Goal: Task Accomplishment & Management: Complete application form

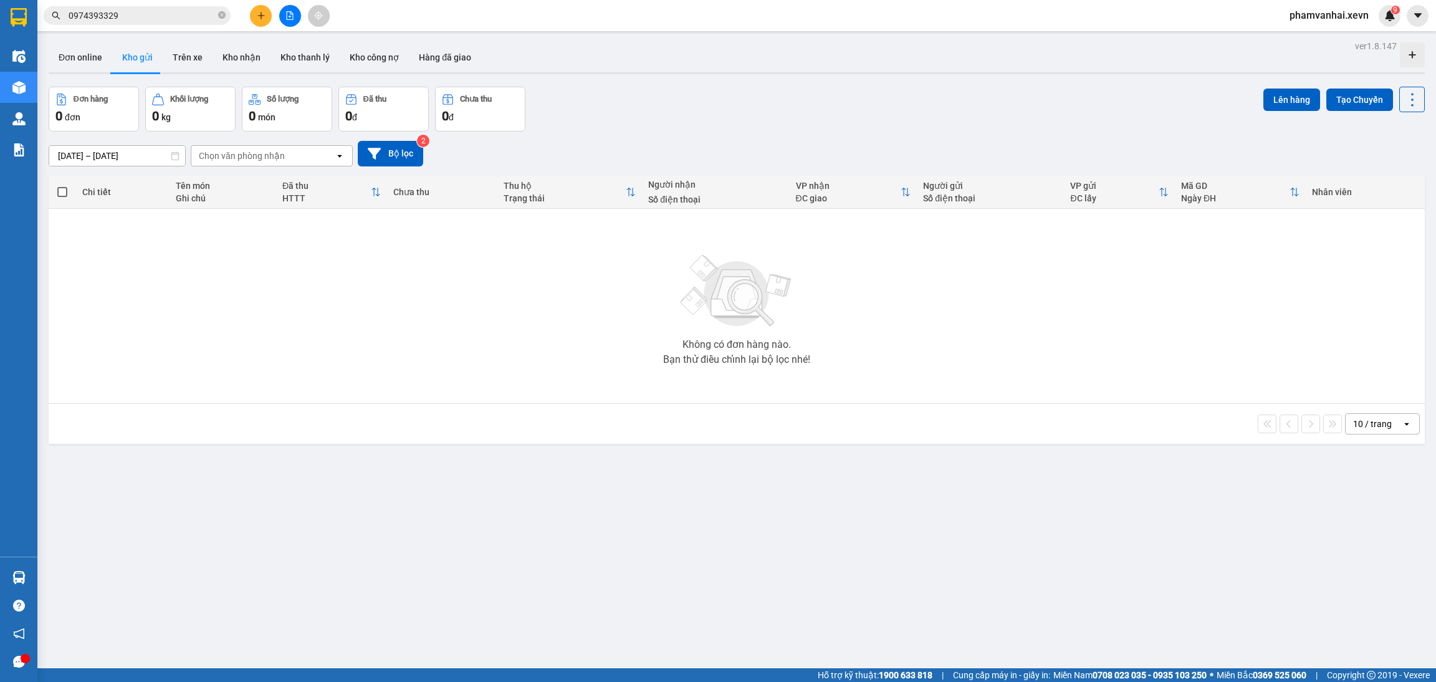
click at [1379, 16] on div "9" at bounding box center [1390, 16] width 22 height 22
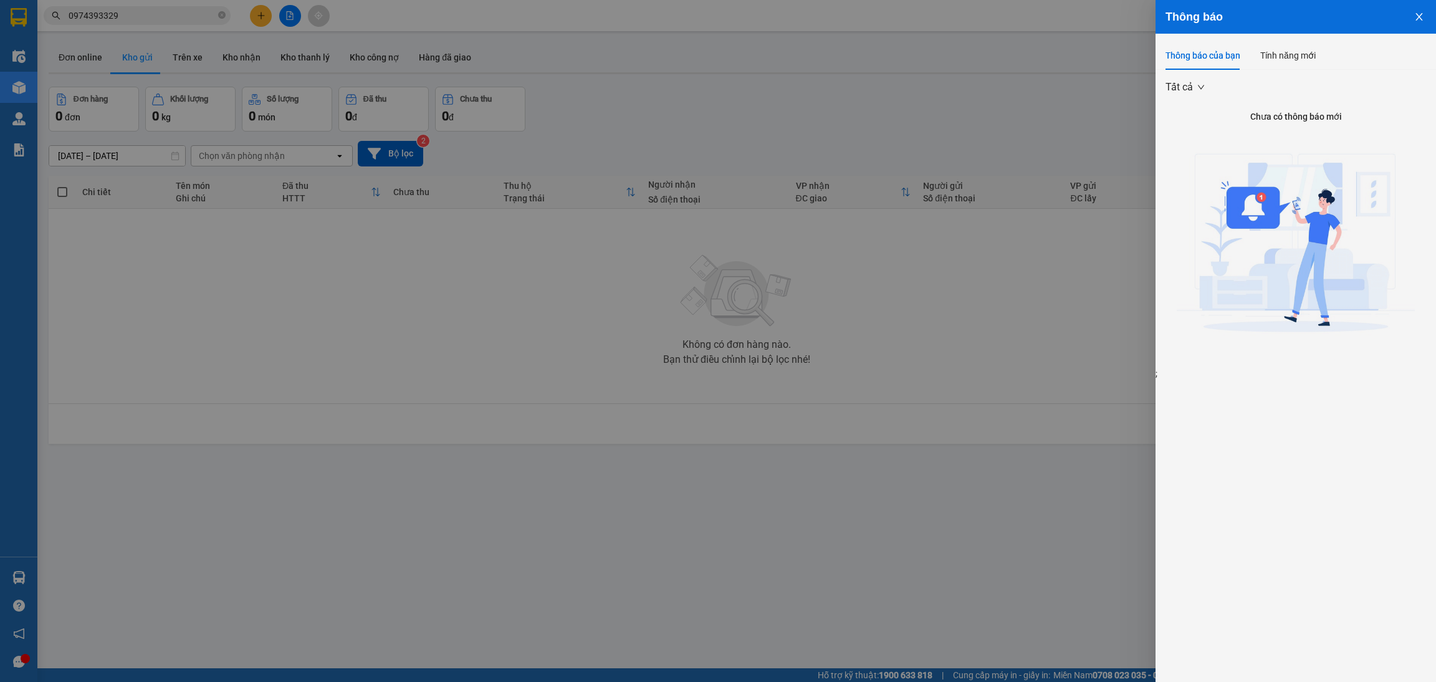
click at [1407, 23] on button "Close" at bounding box center [1419, 16] width 34 height 32
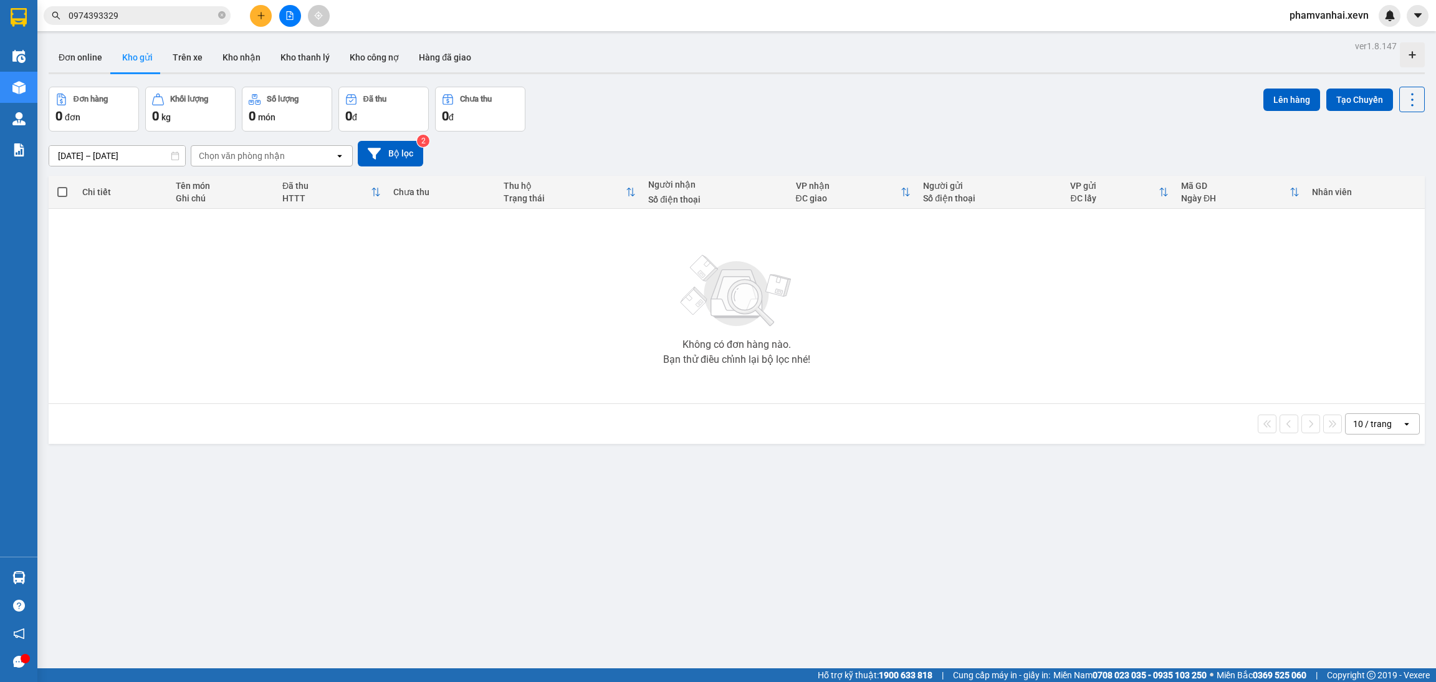
click at [1398, 12] on div at bounding box center [1390, 16] width 22 height 22
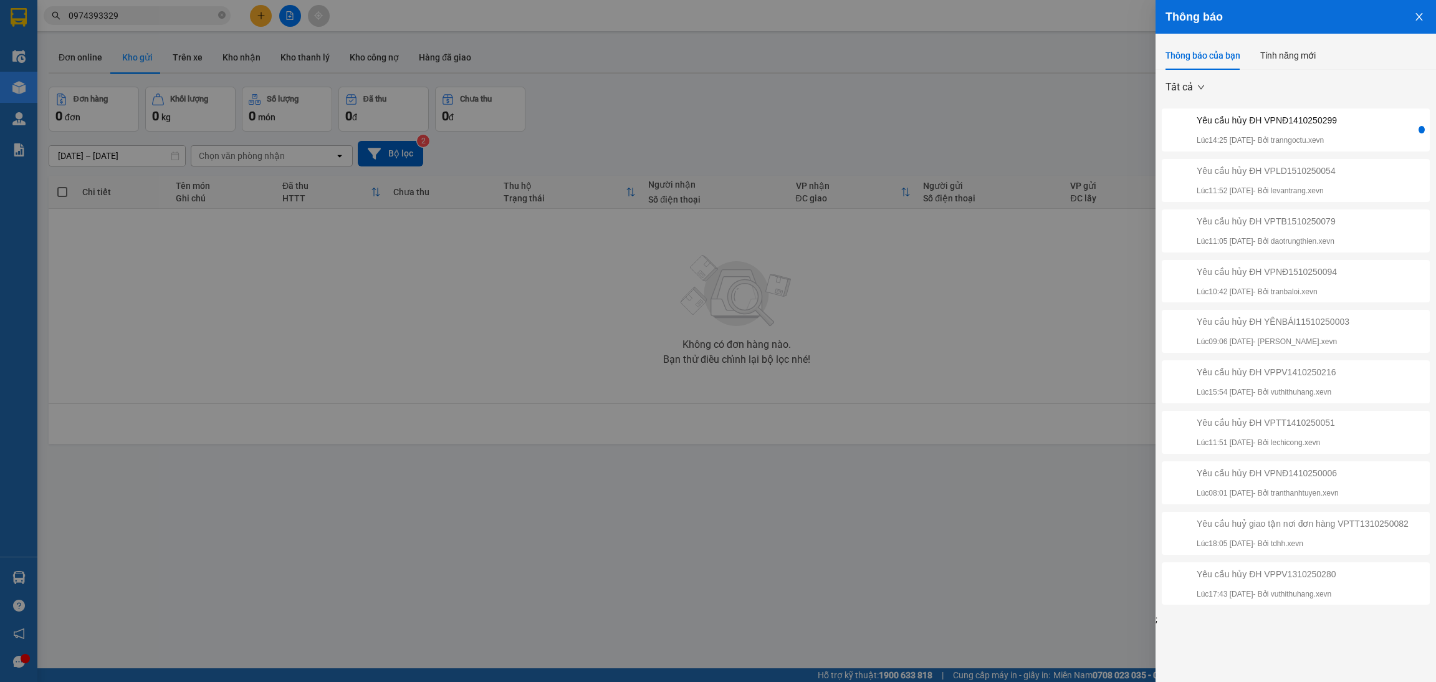
click at [1333, 130] on div "Yêu cầu hủy ĐH VPNĐ1410250299 Lúc 14:25 [DATE] - Bởi tranngoctu.xevn" at bounding box center [1267, 129] width 140 height 33
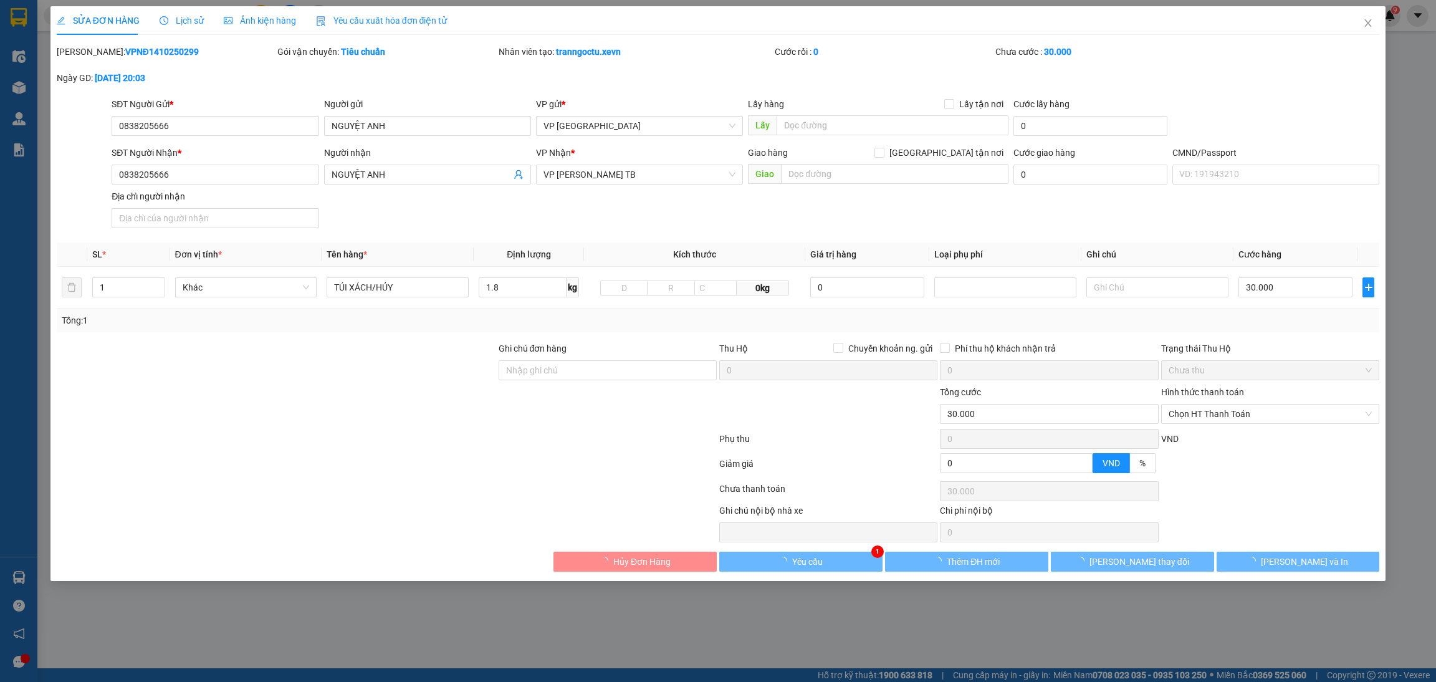
type input "0838205666"
type input "NGUYỆT ANH"
type input "0838205666"
type input "NGUYỆT ANH"
type input "0"
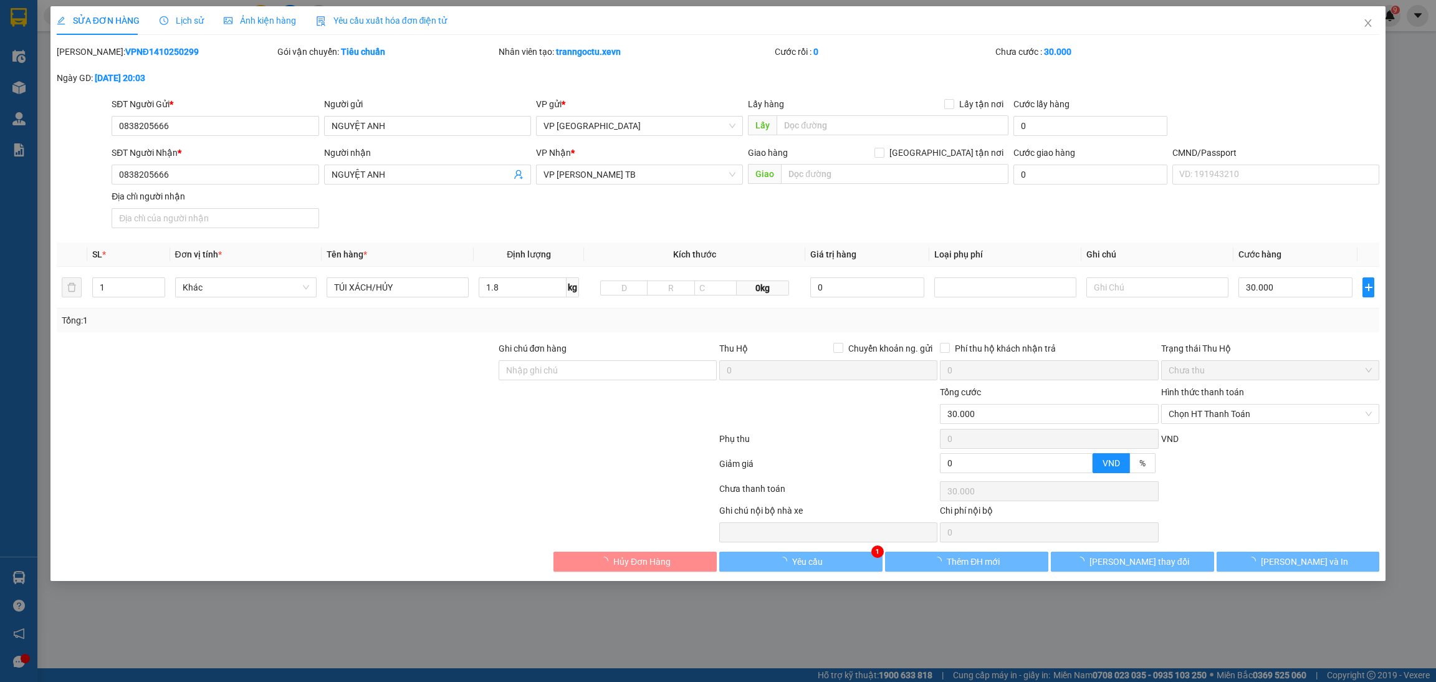
type input "30.000"
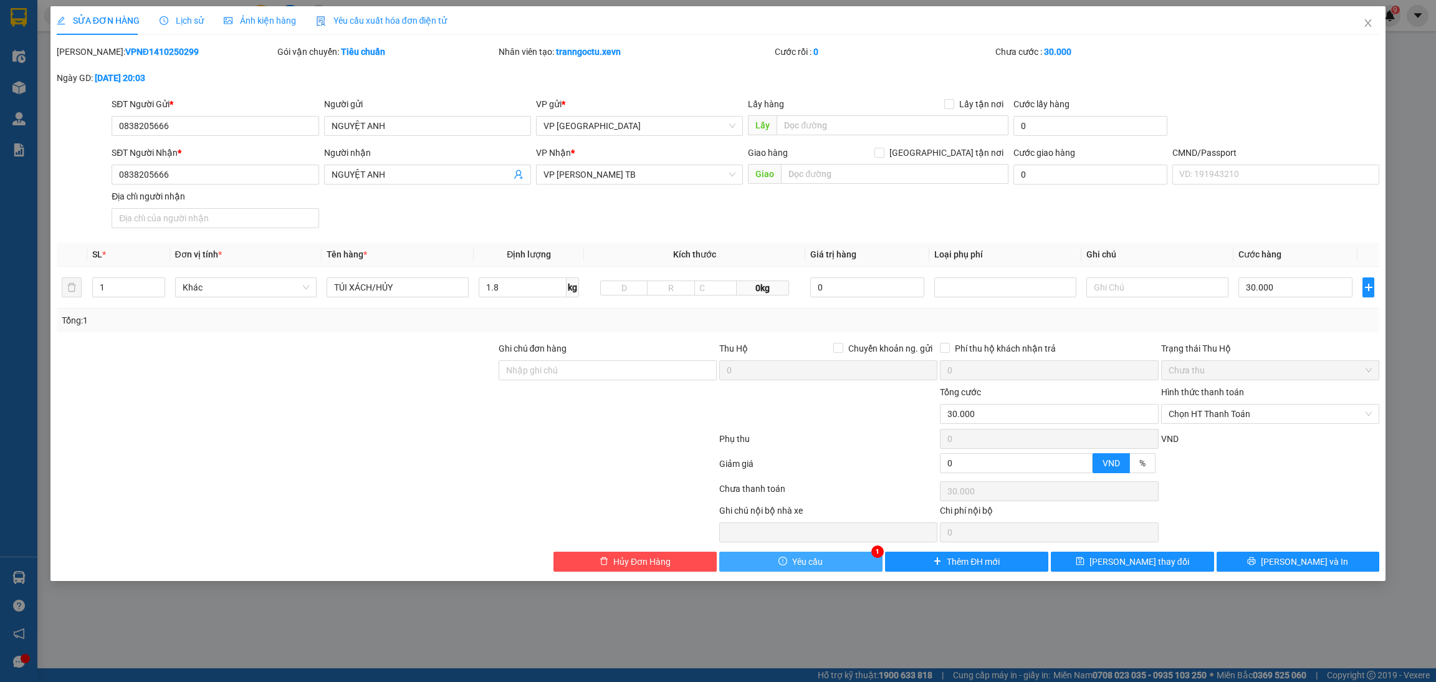
click at [865, 560] on button "Yêu cầu" at bounding box center [800, 562] width 163 height 20
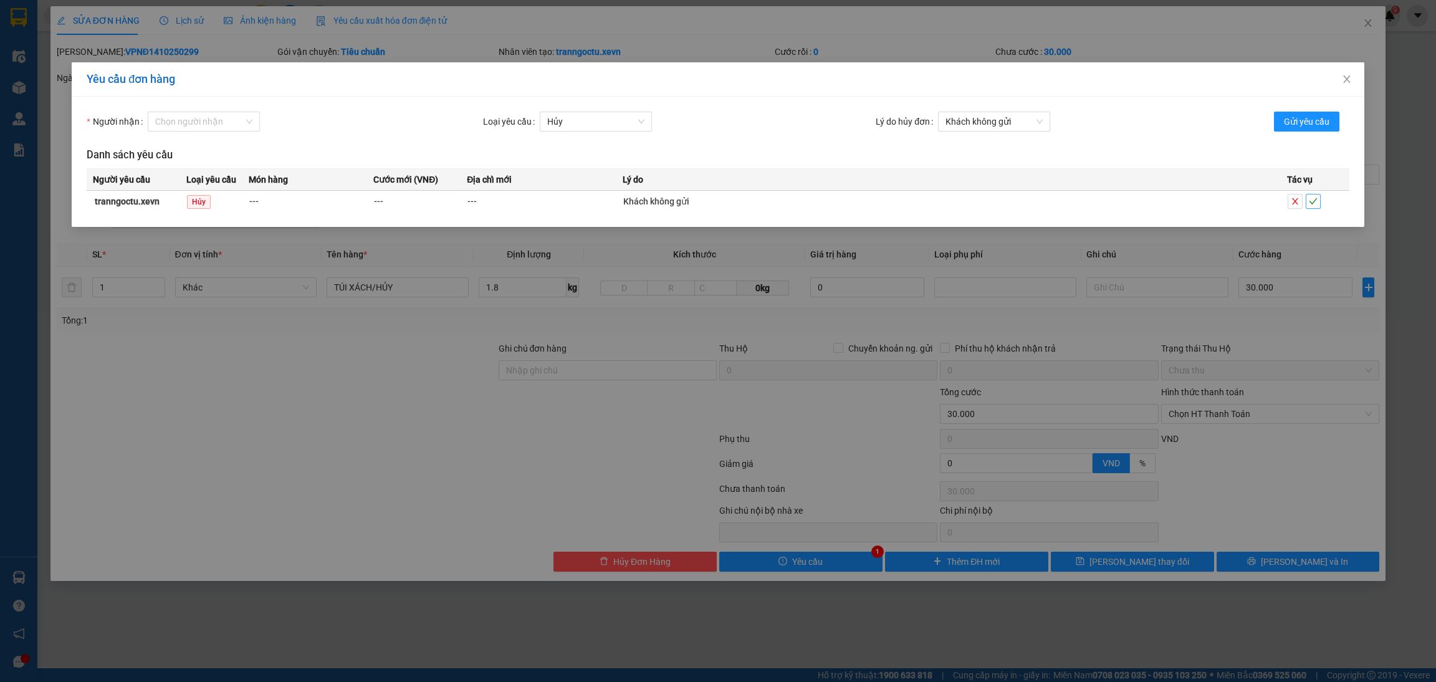
click at [1311, 201] on icon "check" at bounding box center [1313, 201] width 9 height 9
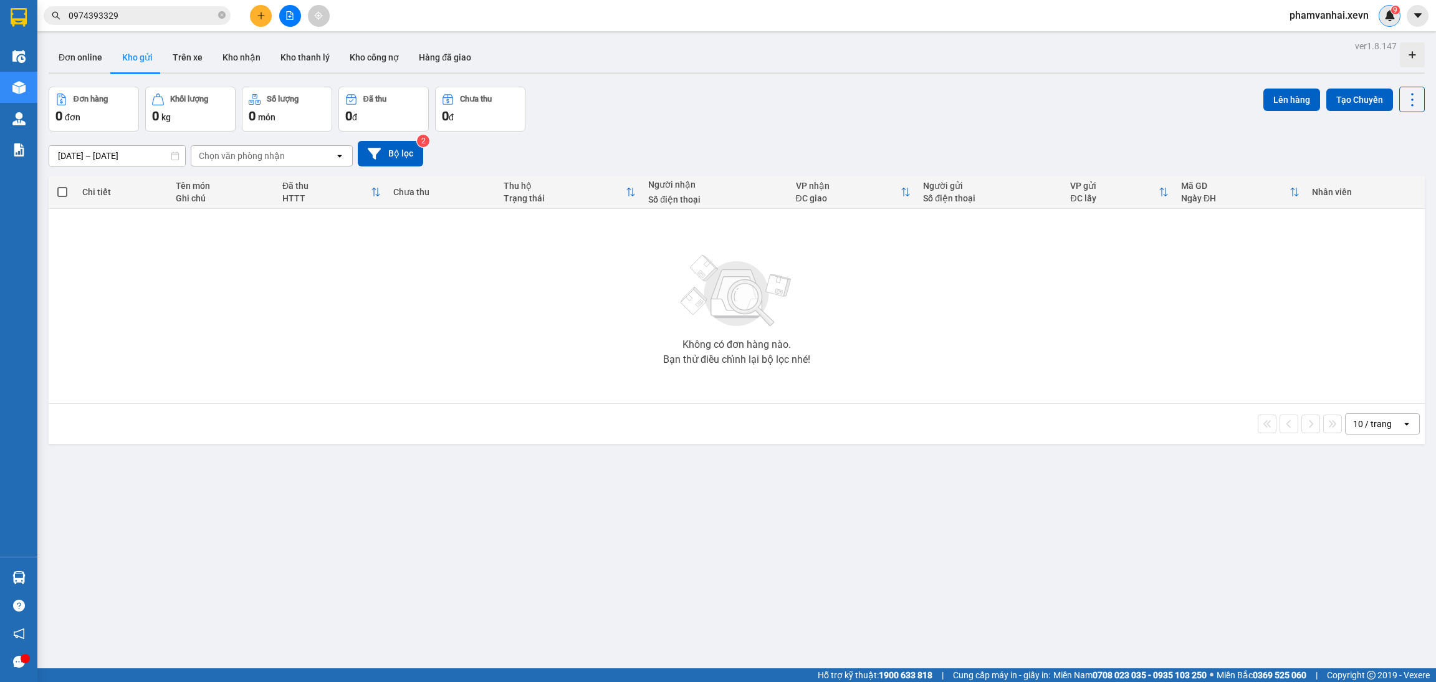
click at [1388, 19] on img at bounding box center [1389, 15] width 11 height 11
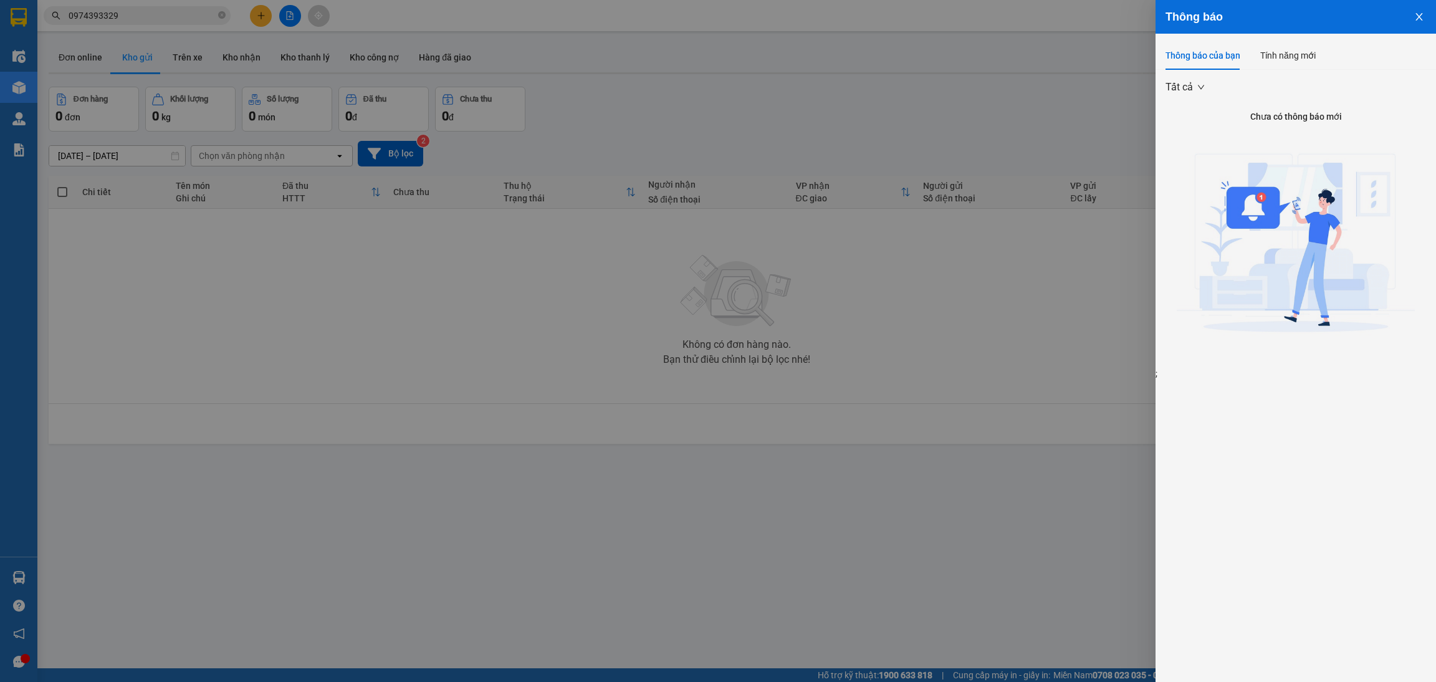
click at [1416, 19] on icon "close" at bounding box center [1419, 17] width 10 height 10
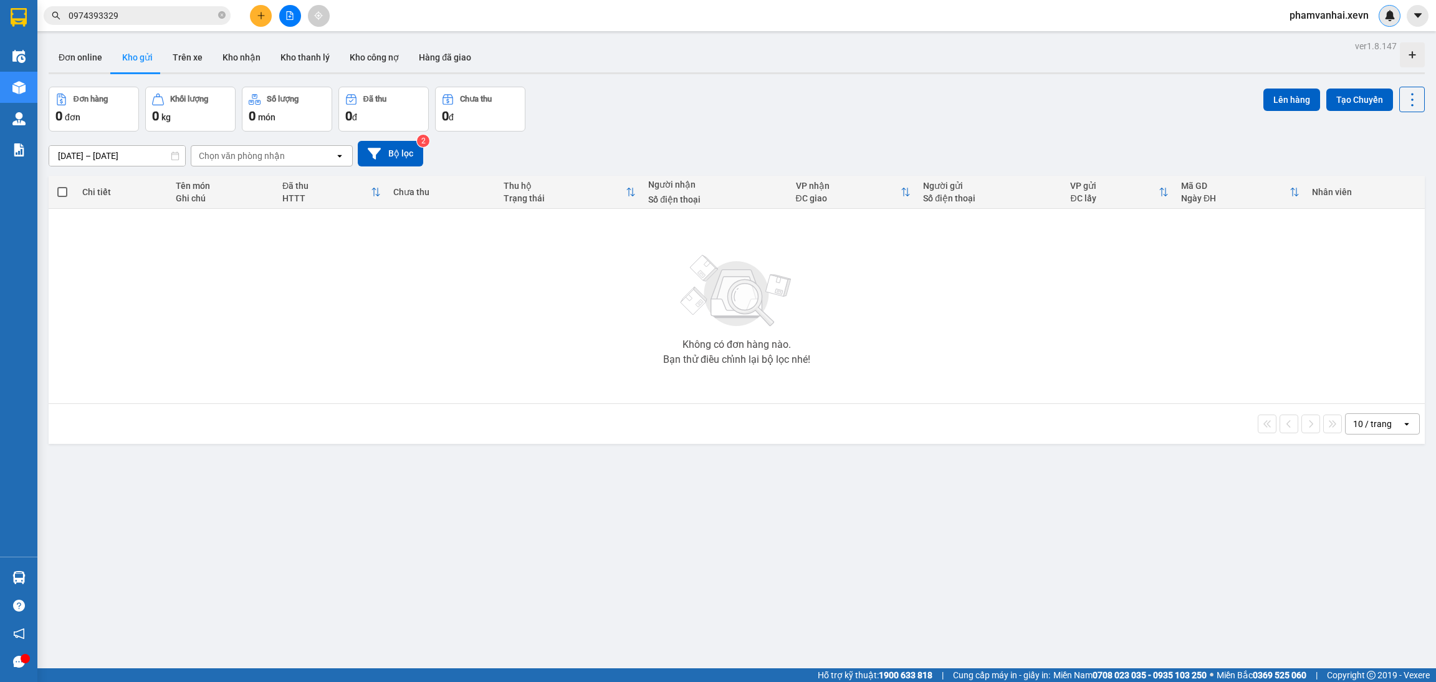
click at [1394, 24] on div at bounding box center [1390, 16] width 22 height 22
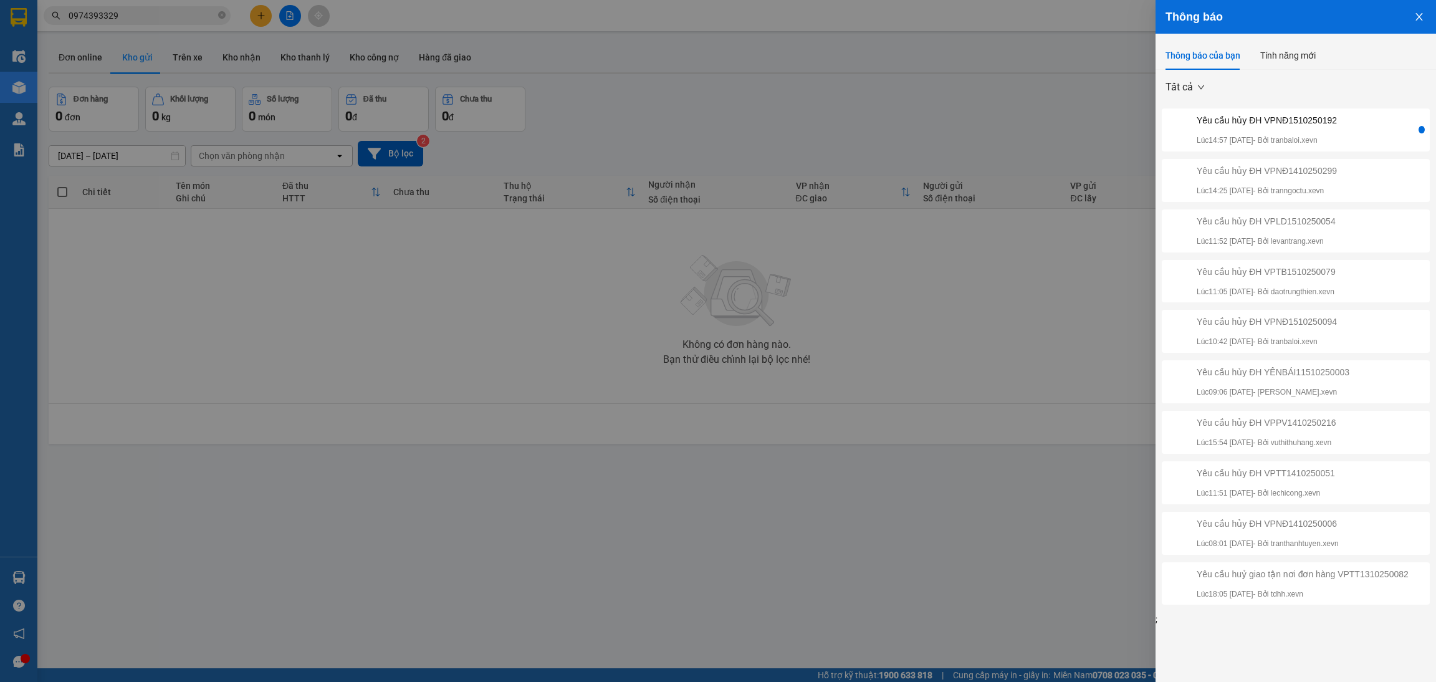
click at [1317, 136] on p "Lúc 14:57 [DATE] - Bởi tranbaloi.xevn" at bounding box center [1267, 141] width 140 height 12
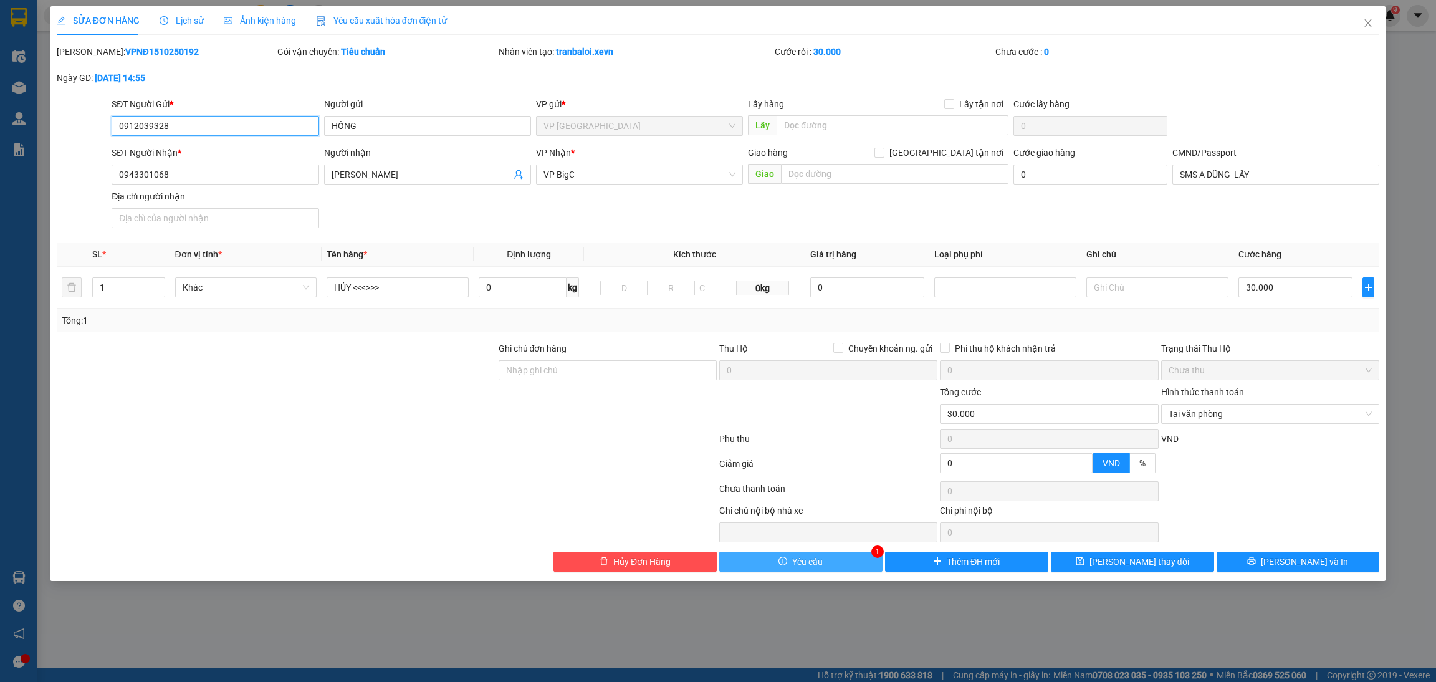
type input "0912039328"
type input "HỒNG"
type input "0943301068"
type input "[PERSON_NAME]"
type input "SMS A DŨNG LẤY"
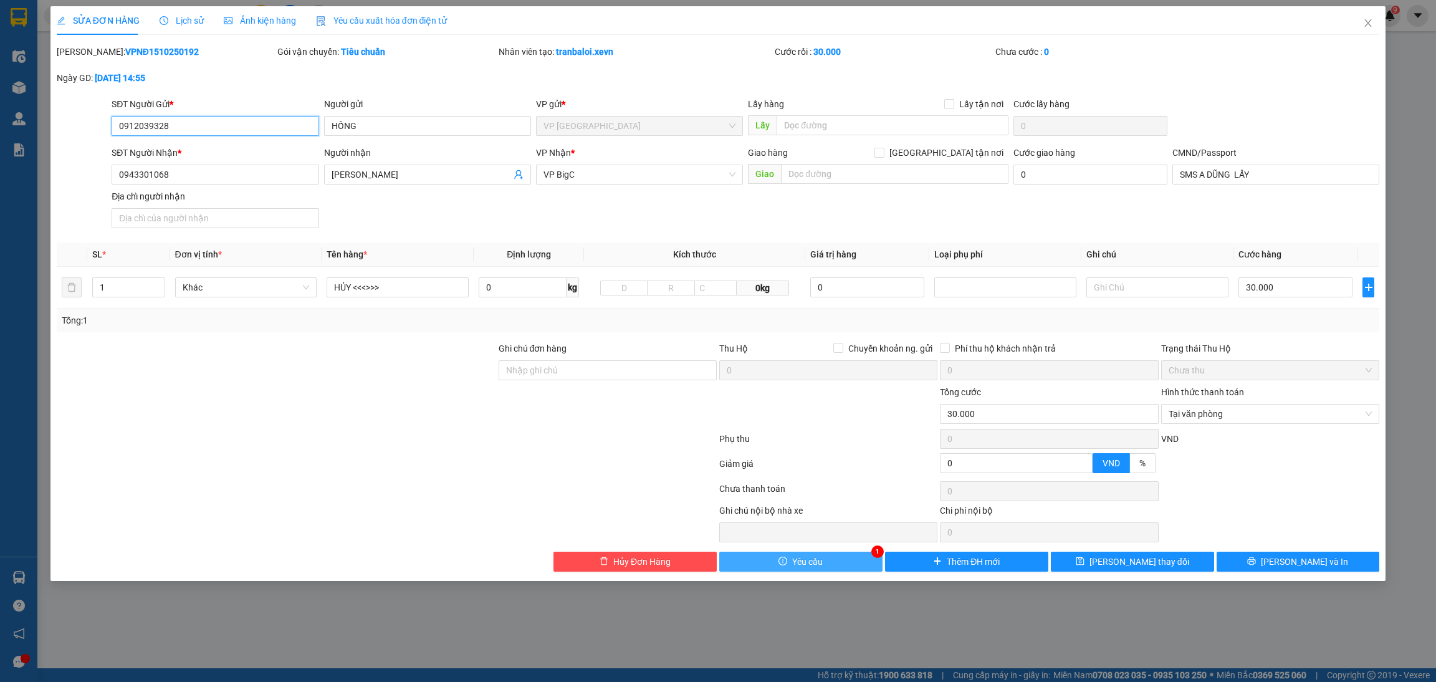
type input "0"
type input "30.000"
click at [825, 585] on div "SỬA ĐƠN HÀNG Lịch sử Ảnh kiện hàng Yêu cầu xuất hóa đơn điện tử Total Paid Fee …" at bounding box center [718, 341] width 1436 height 682
click at [836, 560] on button "Yêu cầu" at bounding box center [800, 562] width 163 height 20
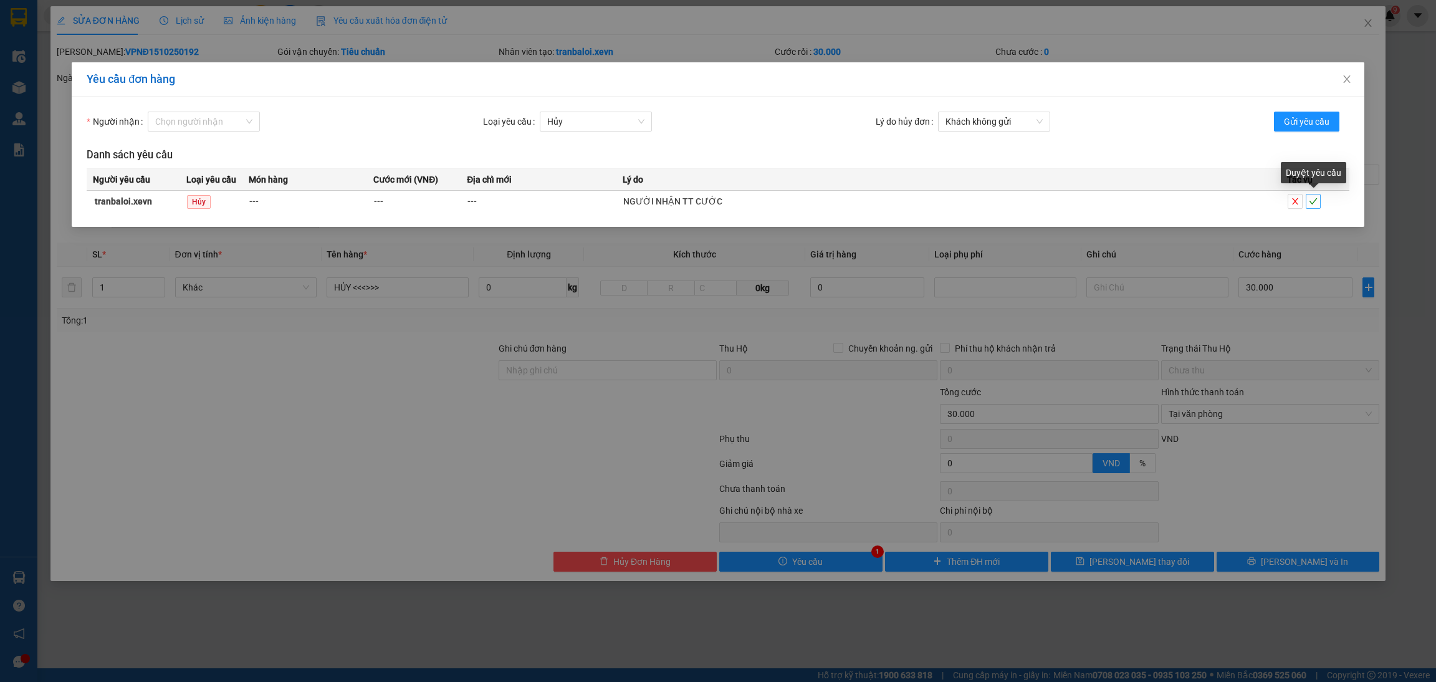
click at [1309, 203] on icon "check" at bounding box center [1313, 201] width 9 height 9
